Goal: Find specific page/section: Find specific page/section

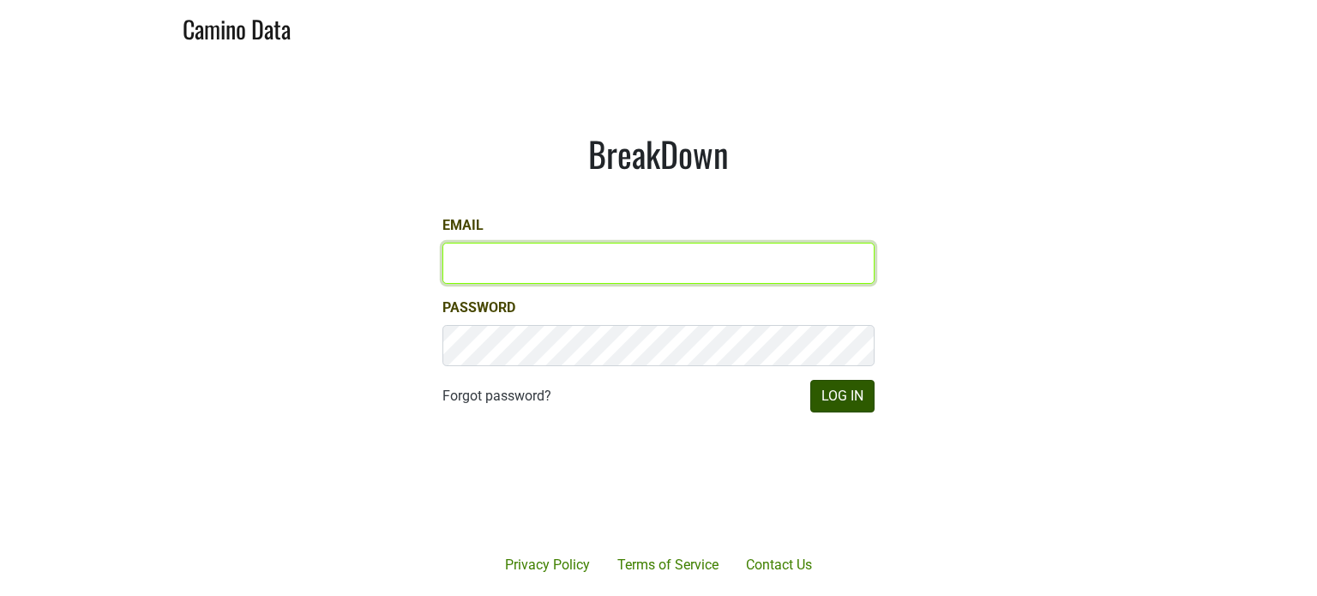
type input "ndv@dallavallevineyards.com"
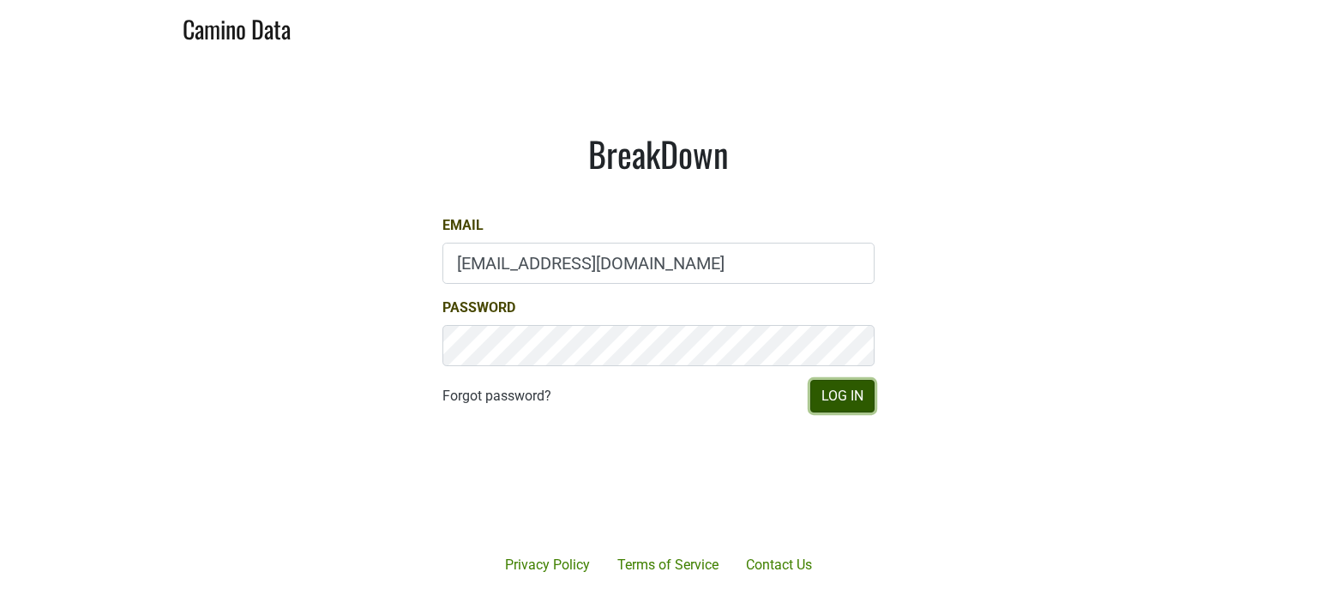
click at [819, 388] on button "Log In" at bounding box center [842, 396] width 64 height 33
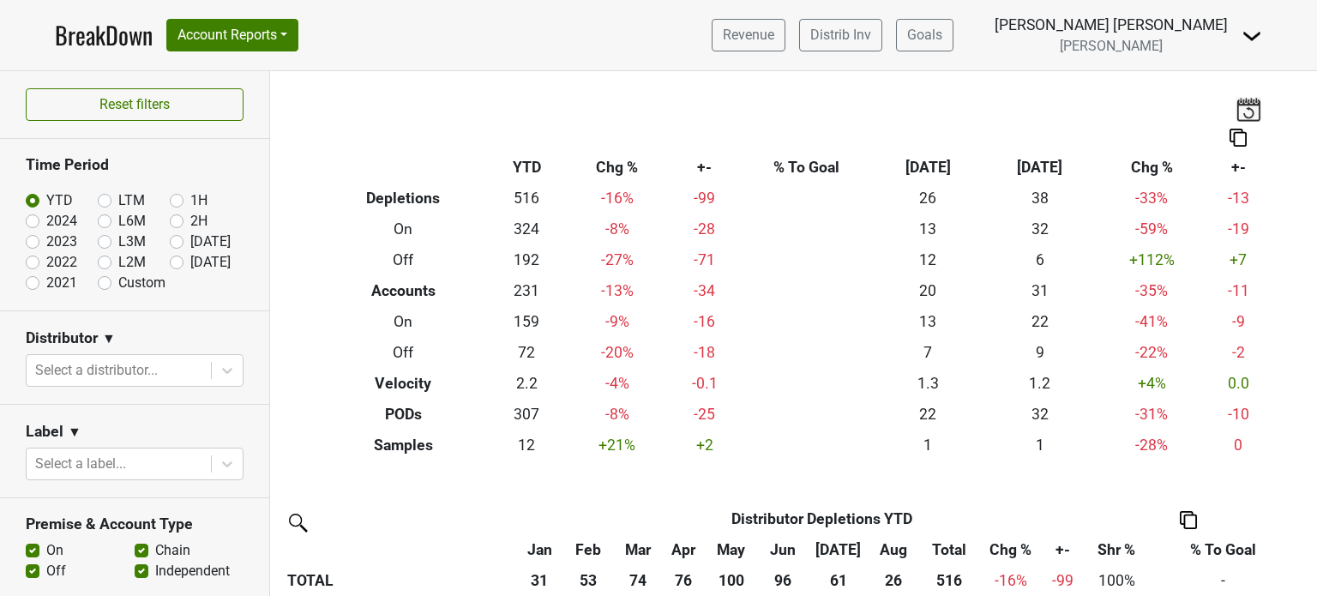
click at [905, 47] on div "Revenue Distrib Inv Goals Naoko Dalla Valle Dalla Valle Control Center Open Lea…" at bounding box center [980, 35] width 564 height 43
click at [882, 28] on link "Distrib Inv" at bounding box center [840, 35] width 83 height 33
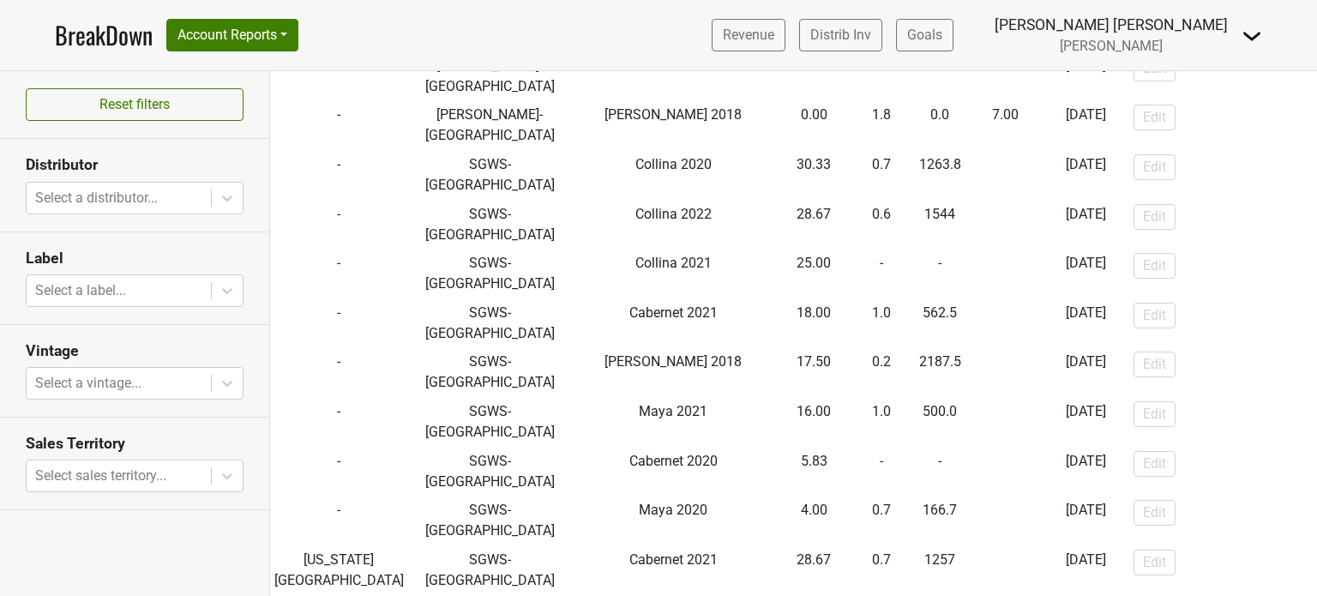
scroll to position [3190, 0]
